Goal: Communication & Community: Answer question/provide support

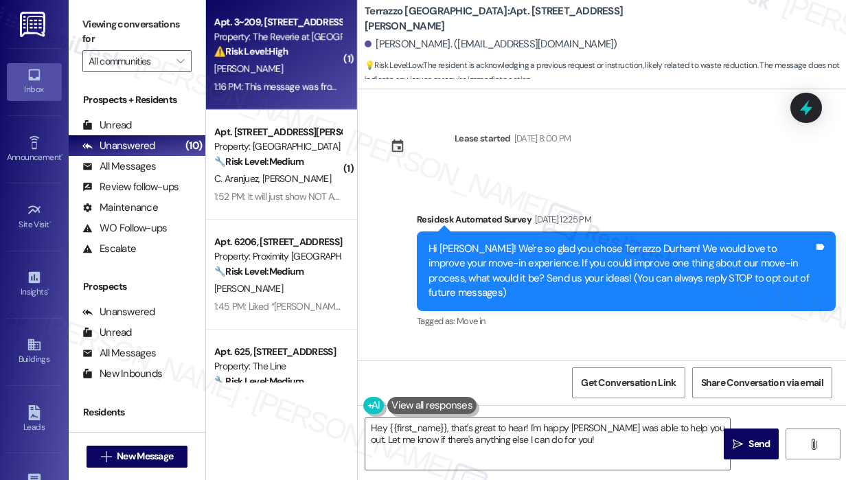
scroll to position [1393, 0]
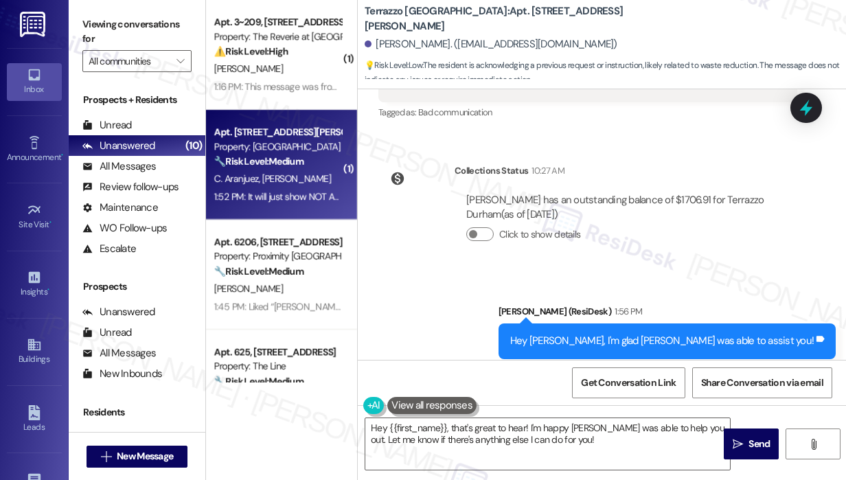
click at [301, 126] on div "Apt. [STREET_ADDRESS][PERSON_NAME]" at bounding box center [277, 132] width 127 height 14
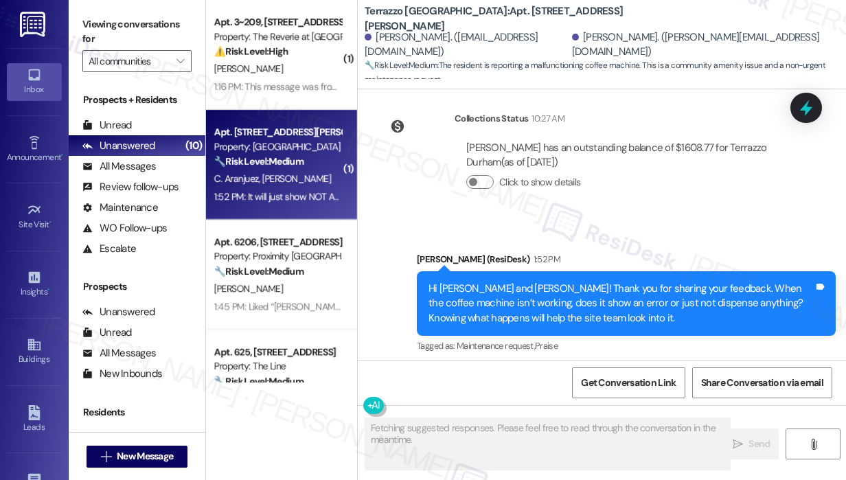
scroll to position [5346, 0]
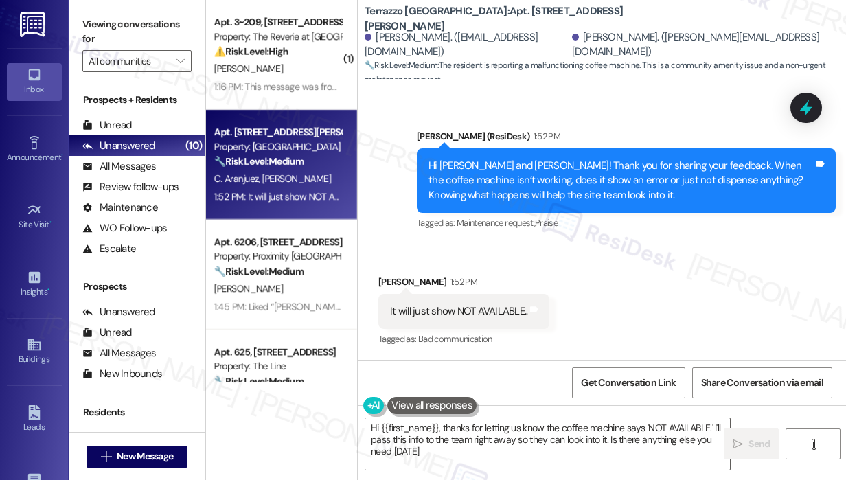
type textarea "Hi {{first_name}}, thanks for letting us know the coffee machine says 'NOT AVAI…"
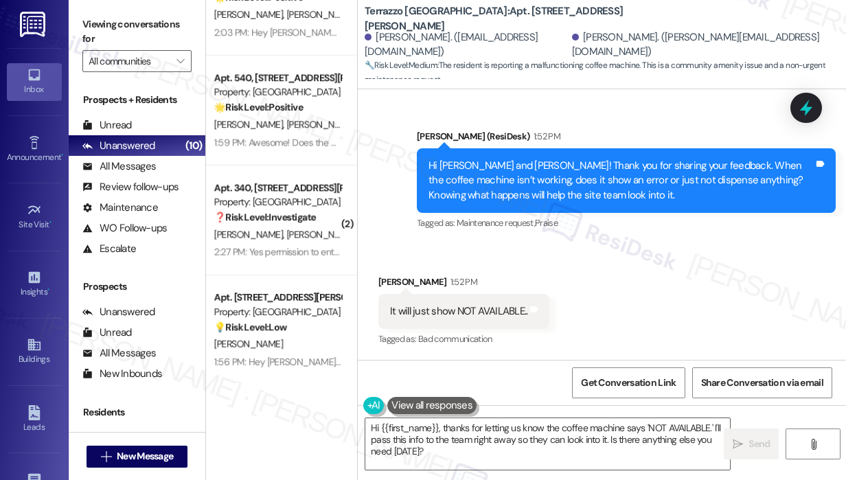
scroll to position [716, 0]
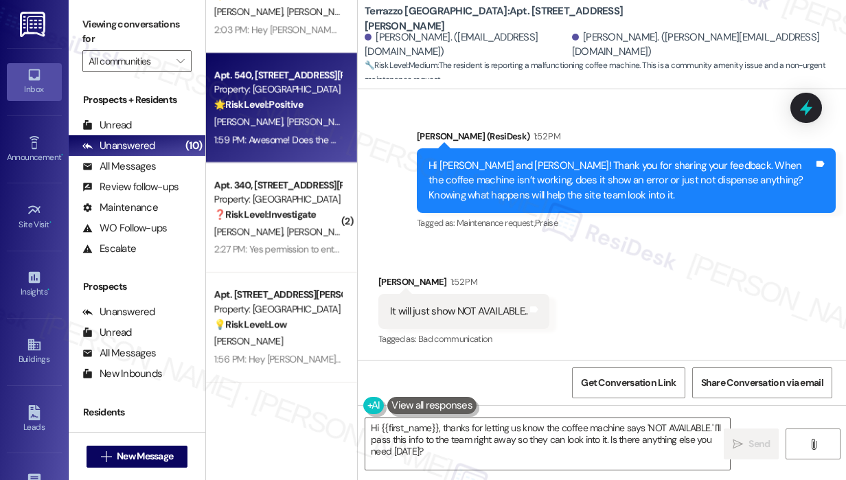
click at [279, 139] on div "1:59 PM: Awesome! Does the machine still show "not available"? 1:59 PM: Awesome…" at bounding box center [338, 139] width 249 height 12
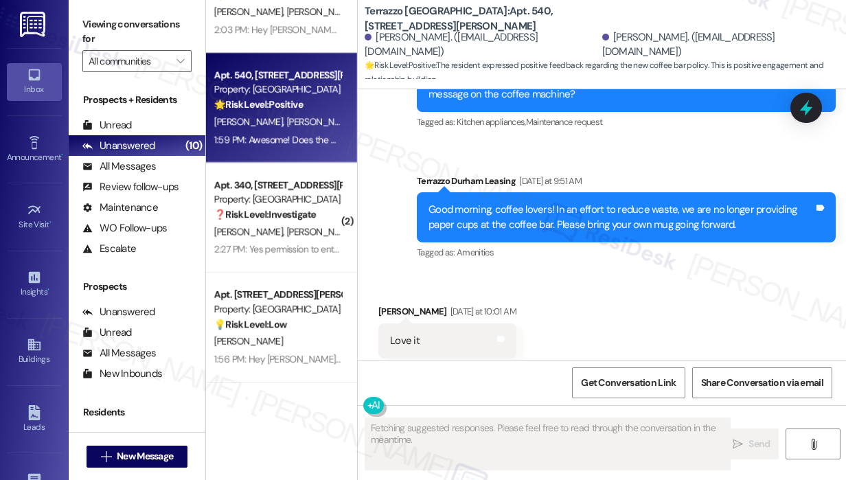
scroll to position [6224, 0]
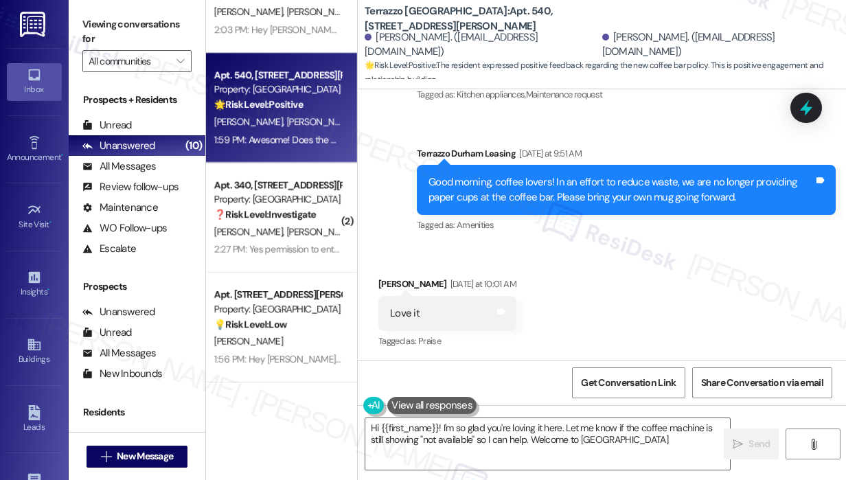
type textarea "Hi {{first_name}}! I'm so glad you're loving it here. Let me know if the coffee…"
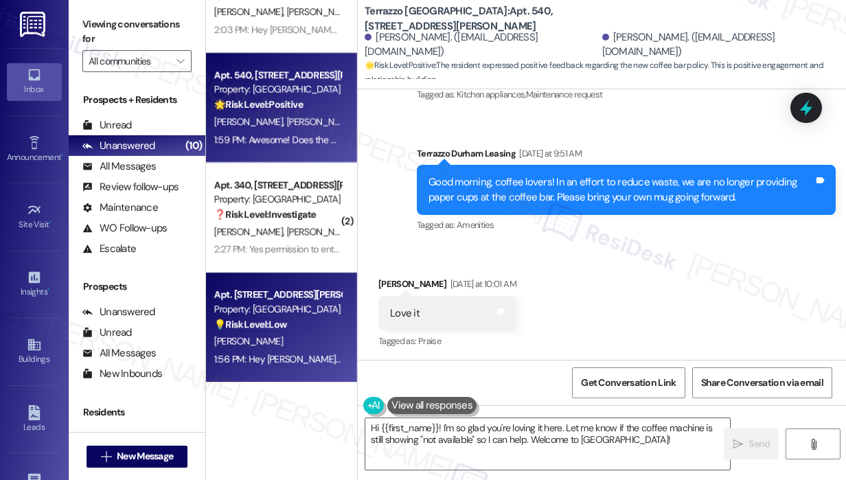
click at [288, 295] on div "Apt. [STREET_ADDRESS][PERSON_NAME]" at bounding box center [277, 295] width 127 height 14
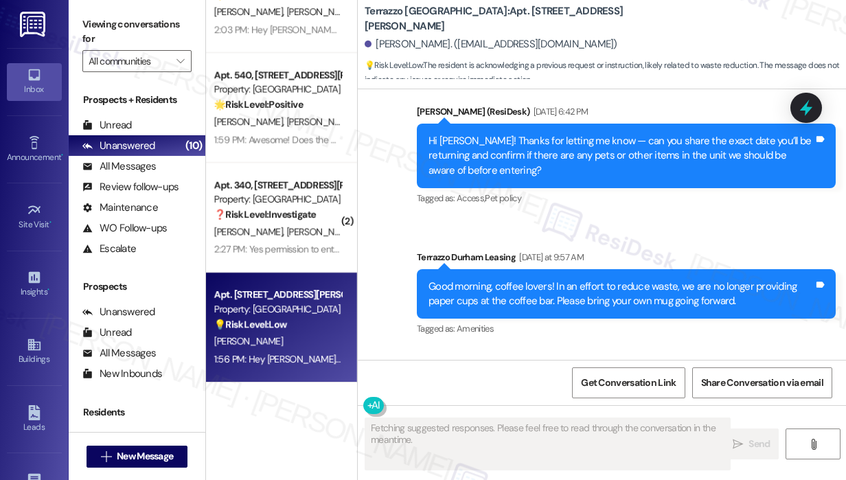
scroll to position [999, 0]
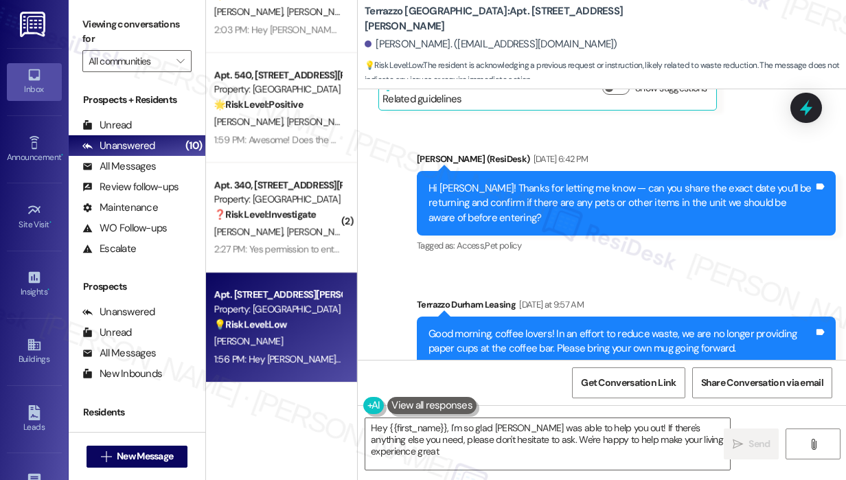
type textarea "Hey {{first_name}}, I'm so glad [PERSON_NAME] was able to help you out! If ther…"
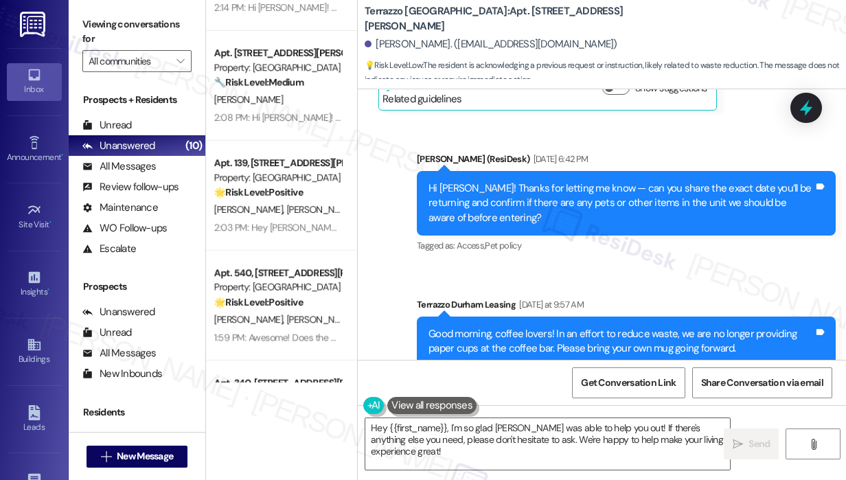
scroll to position [441, 0]
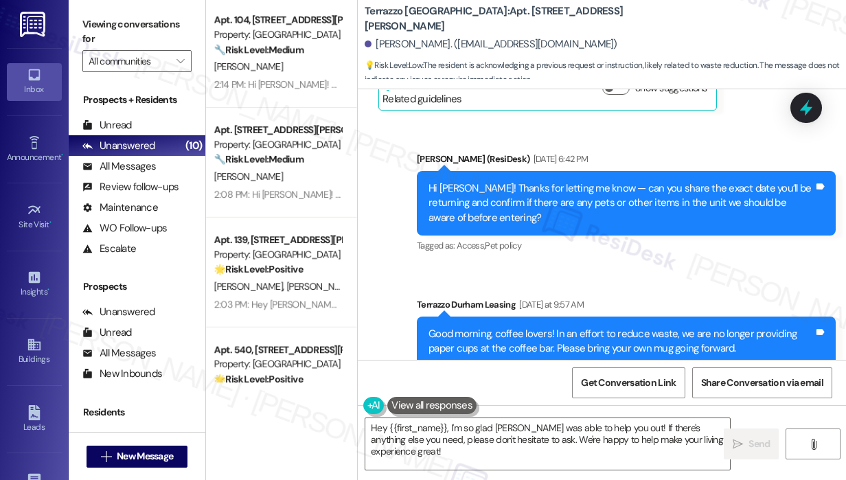
click at [270, 172] on div "[PERSON_NAME]" at bounding box center [278, 176] width 130 height 17
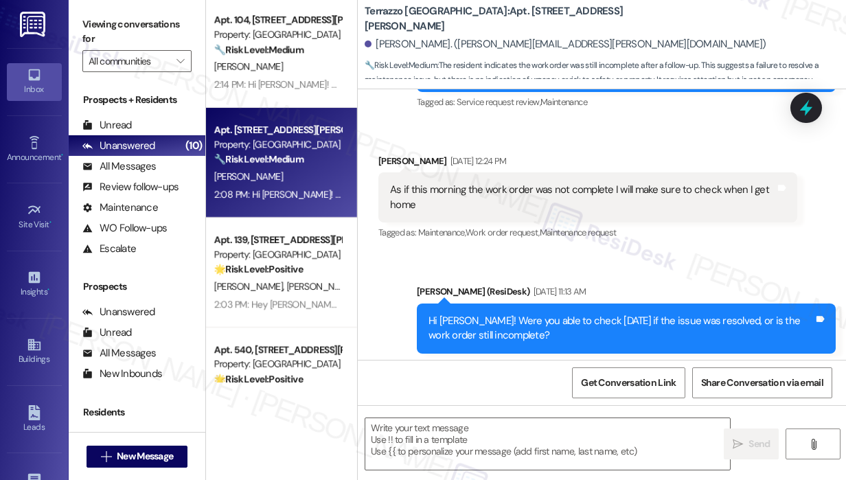
type textarea "Fetching suggested responses. Please feel free to read through the conversation…"
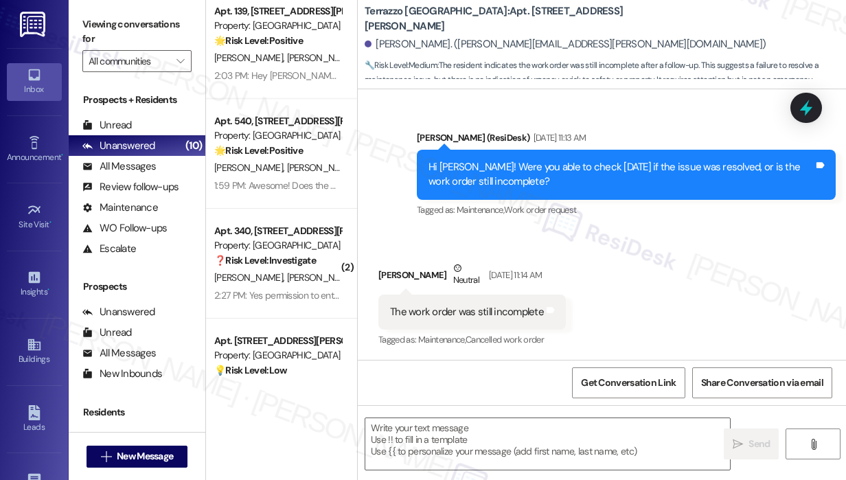
scroll to position [716, 0]
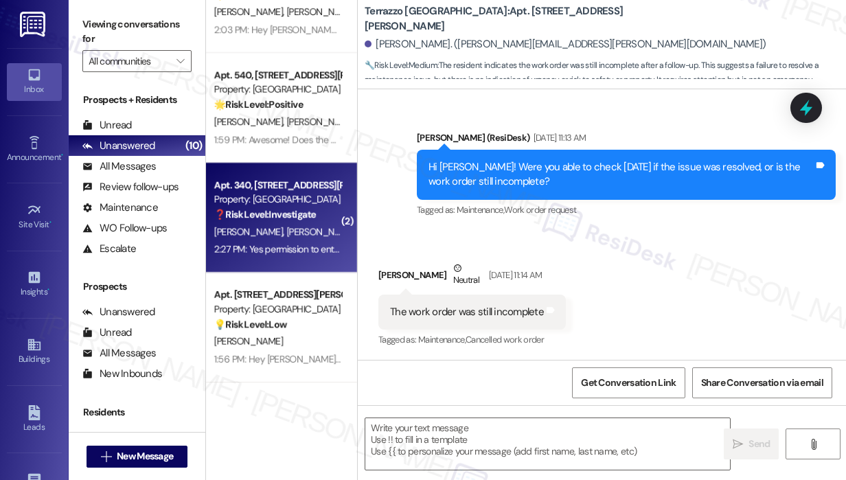
click at [287, 233] on span "[PERSON_NAME]" at bounding box center [321, 231] width 69 height 12
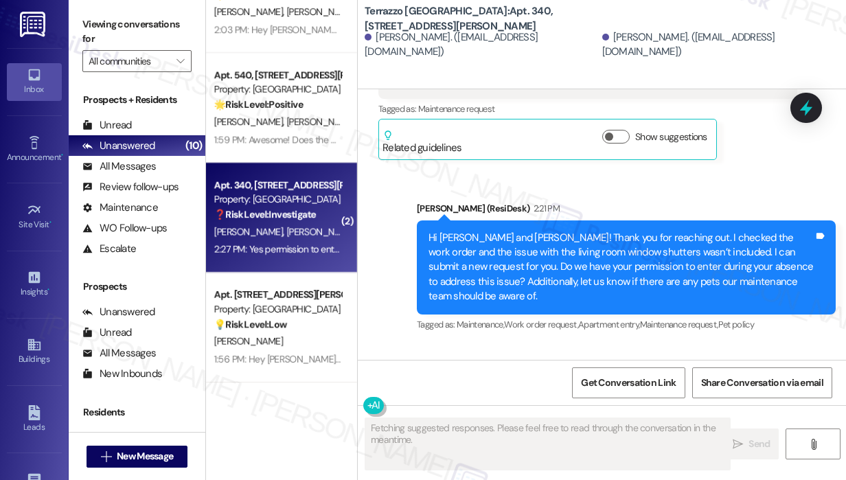
scroll to position [962, 0]
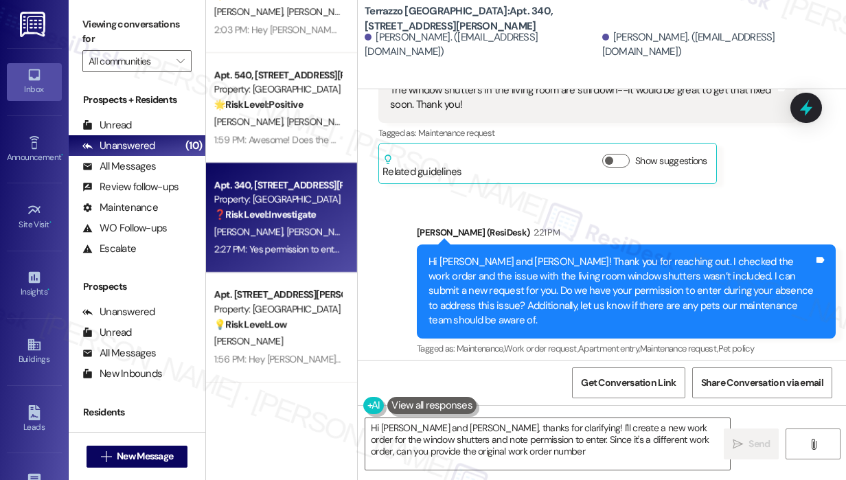
type textarea "Hi [PERSON_NAME] and [PERSON_NAME], thanks for clarifying! I'll create a new wo…"
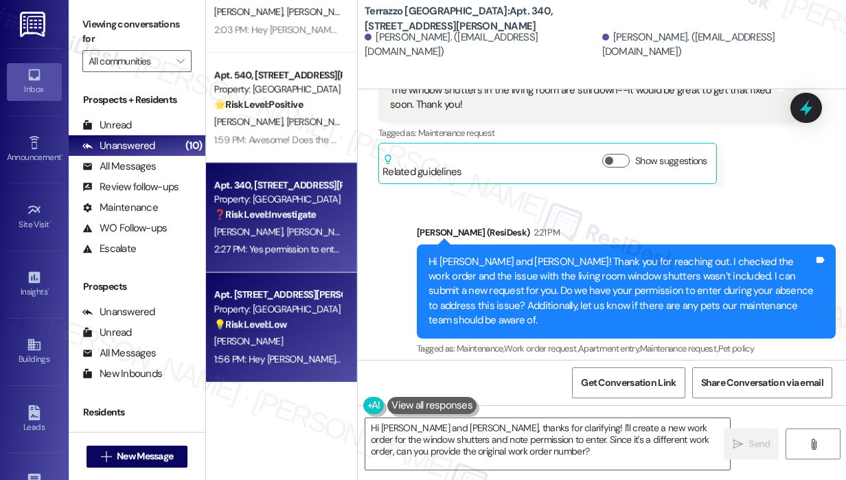
click at [275, 336] on div "[PERSON_NAME]" at bounding box center [278, 341] width 130 height 17
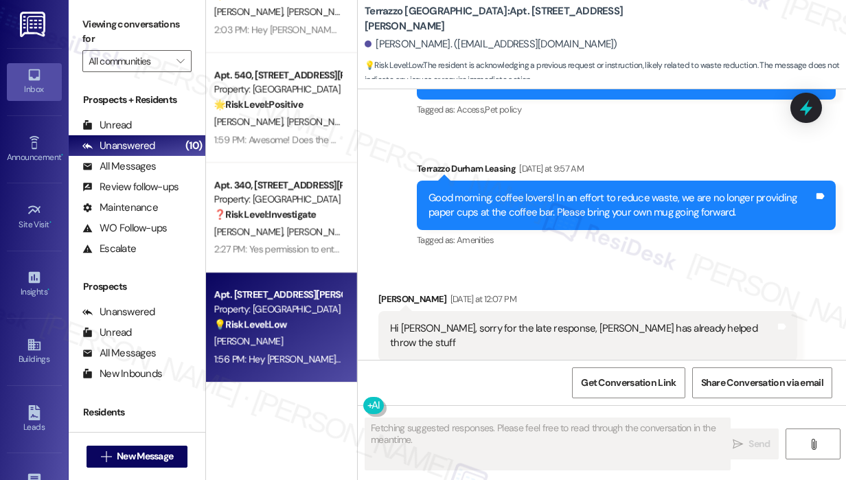
scroll to position [1136, 0]
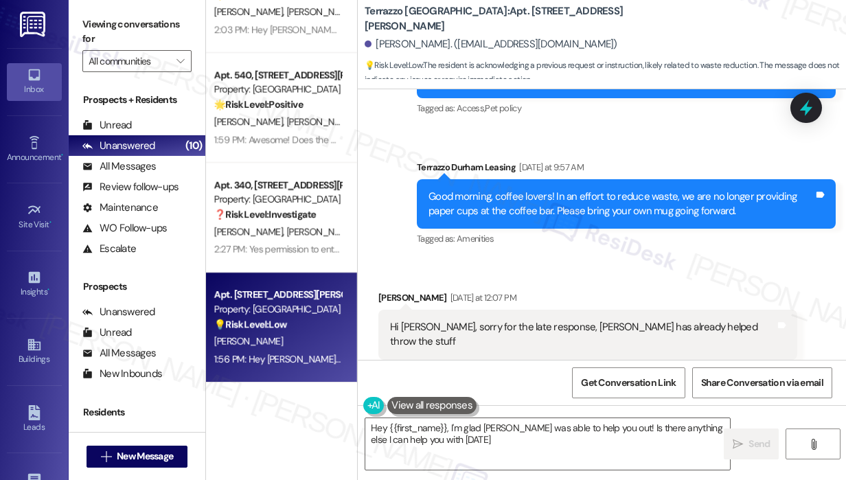
type textarea "Hey {{first_name}}, I'm glad [PERSON_NAME] was able to help you out! Is there a…"
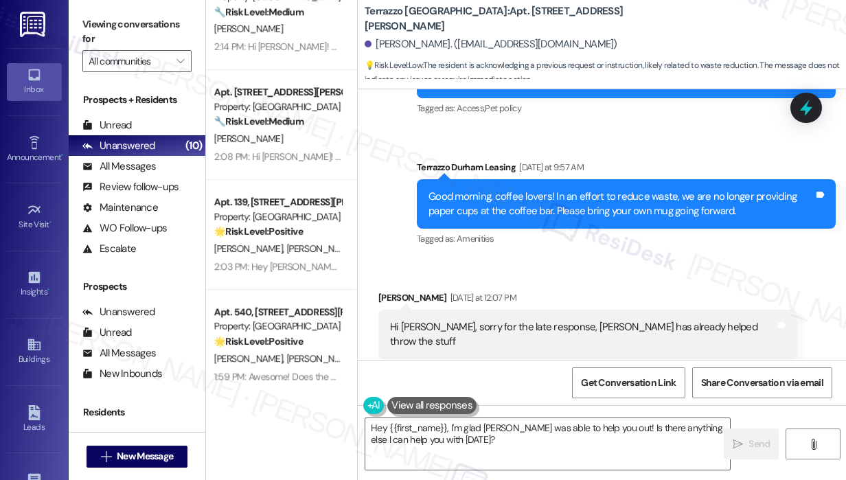
scroll to position [373, 0]
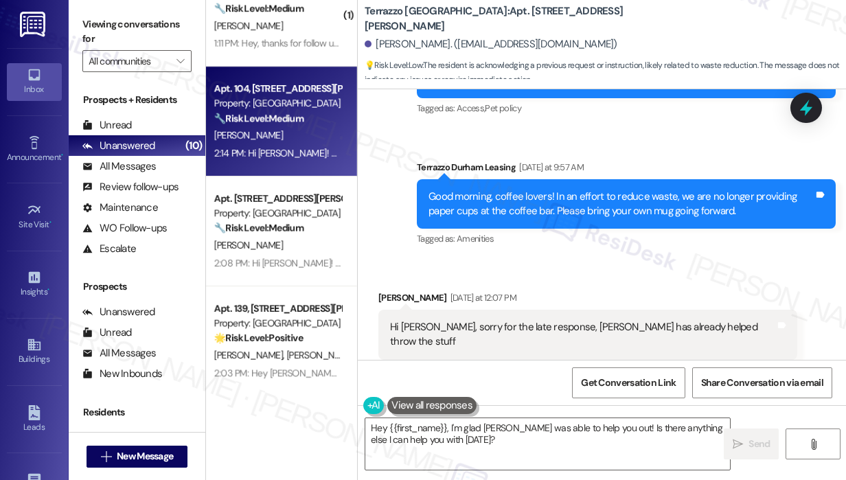
click at [317, 99] on div "Property: [GEOGRAPHIC_DATA]" at bounding box center [277, 103] width 127 height 14
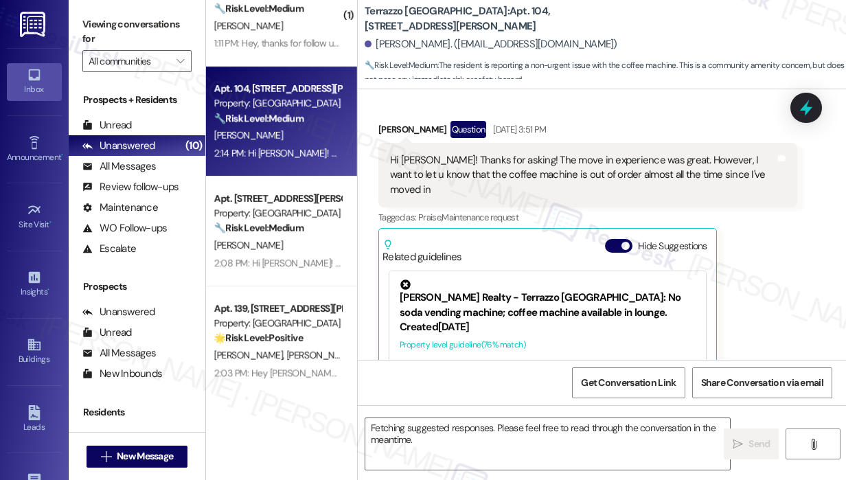
scroll to position [347, 0]
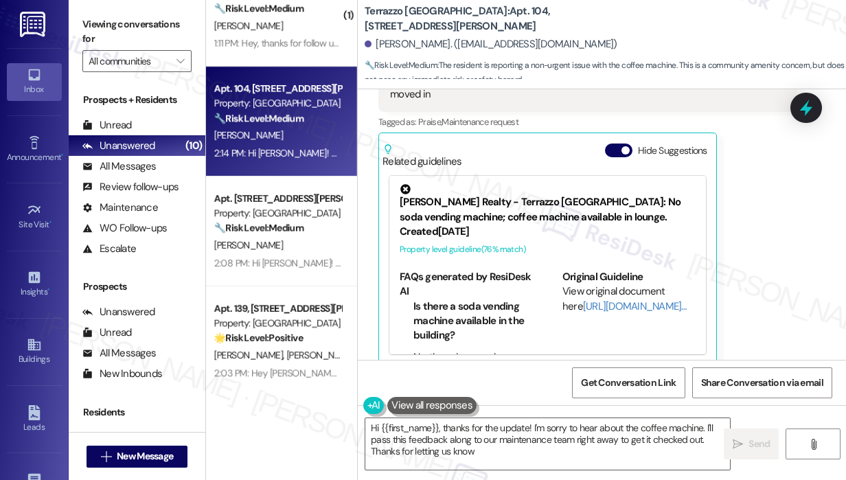
type textarea "Hi {{first_name}}, thanks for the update! I'm sorry to hear about the coffee ma…"
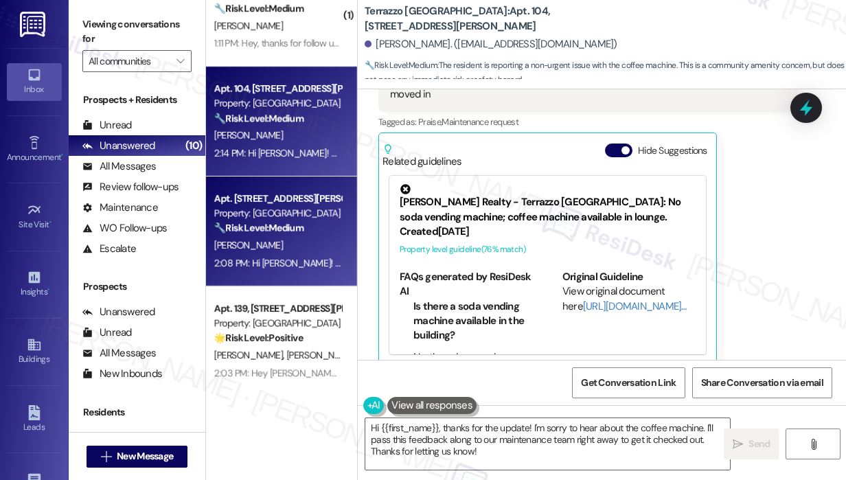
click at [249, 257] on div "2:08 PM: Hi [PERSON_NAME]! Thank you for the update. Can you let me know what p…" at bounding box center [549, 263] width 671 height 12
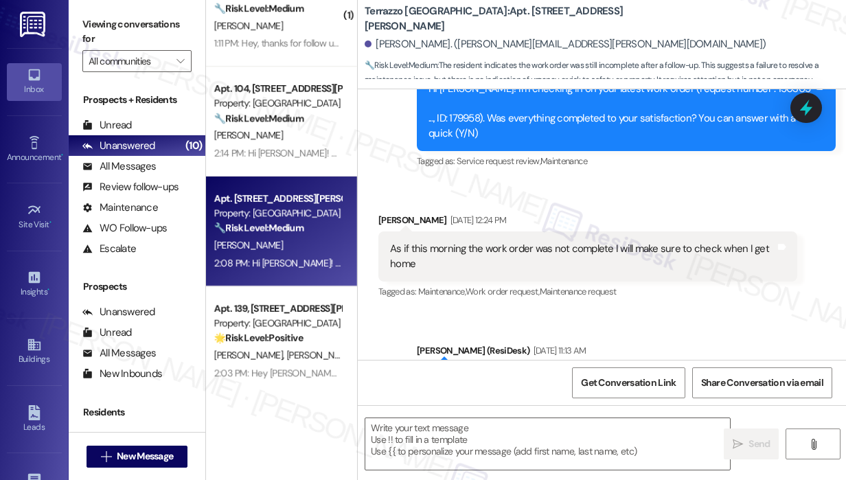
type textarea "Fetching suggested responses. Please feel free to read through the conversation…"
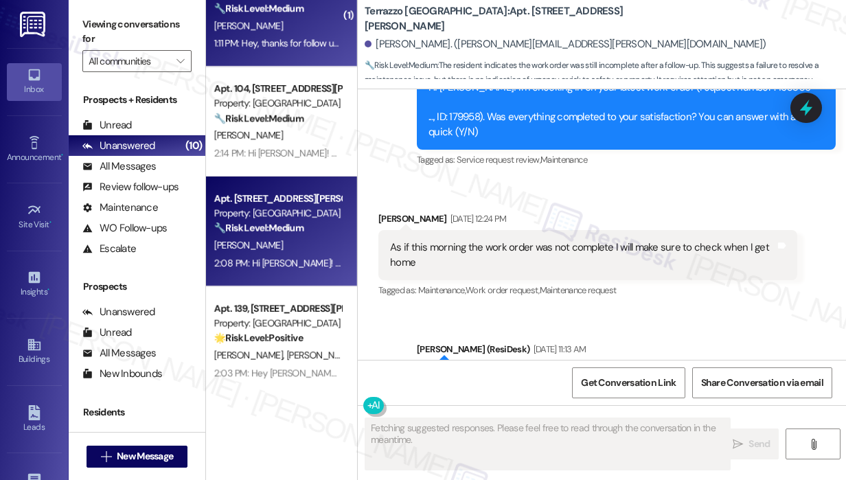
scroll to position [518, 0]
